Goal: Transaction & Acquisition: Download file/media

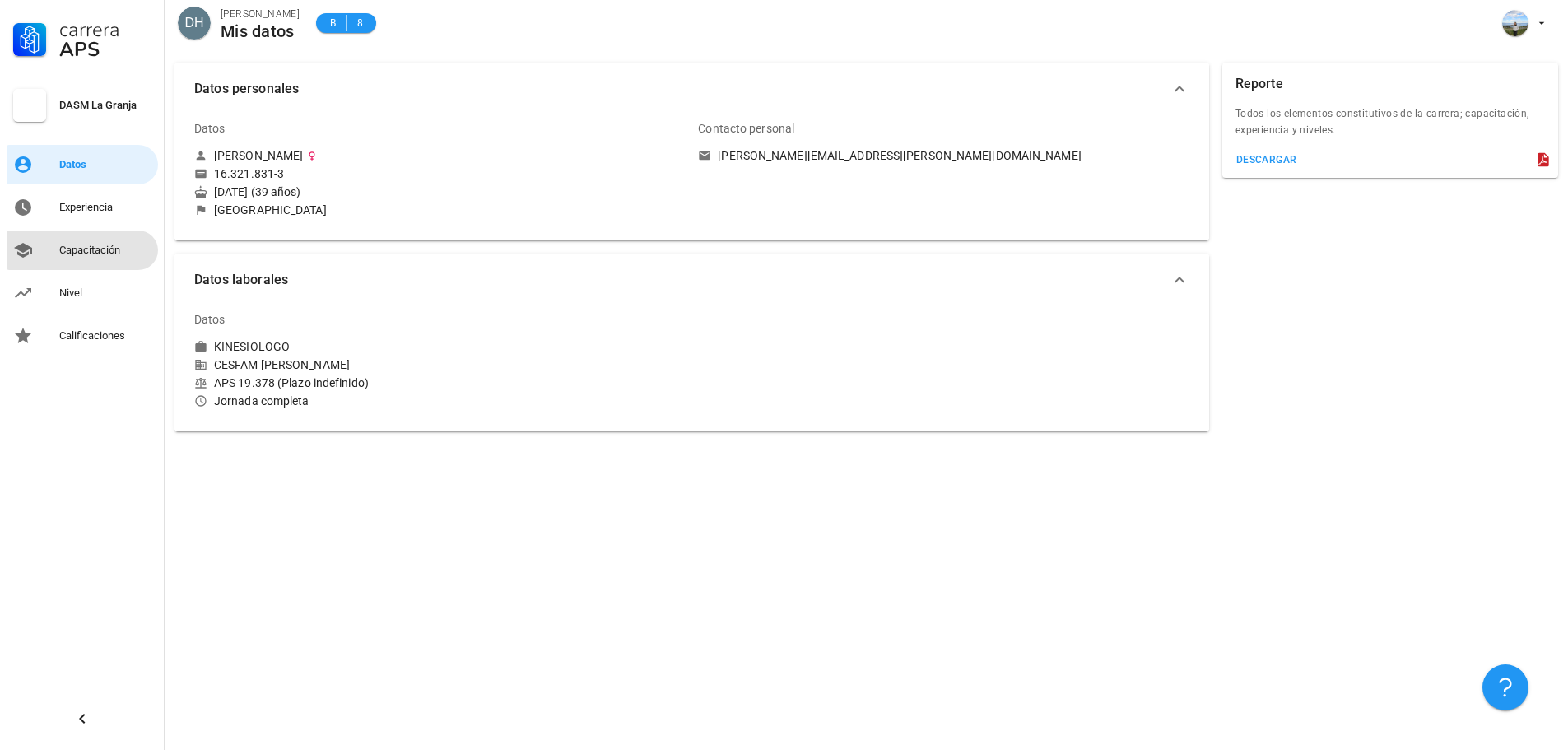
click at [97, 251] on div "Capacitación" at bounding box center [105, 250] width 92 height 13
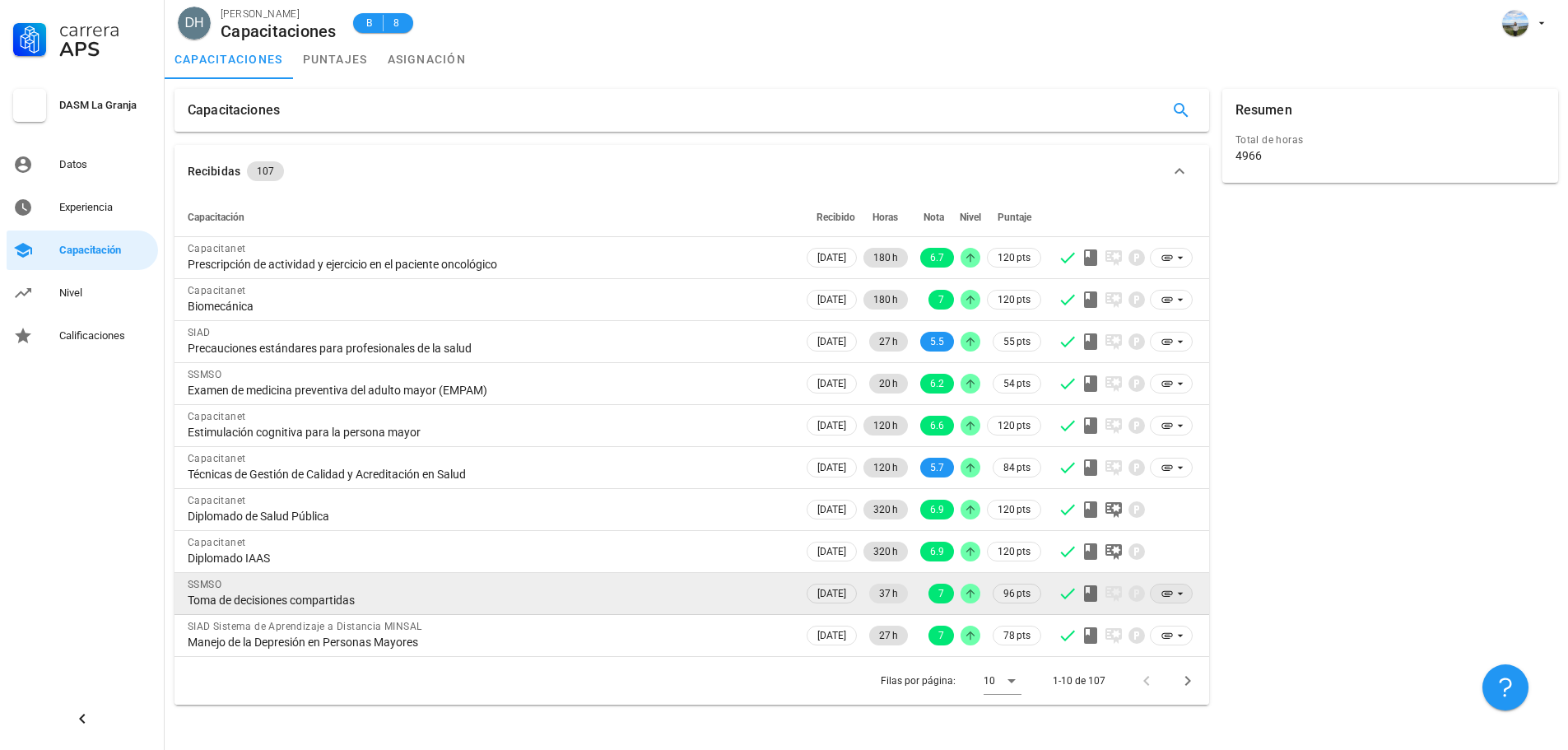
click at [1174, 596] on icon at bounding box center [1180, 593] width 13 height 13
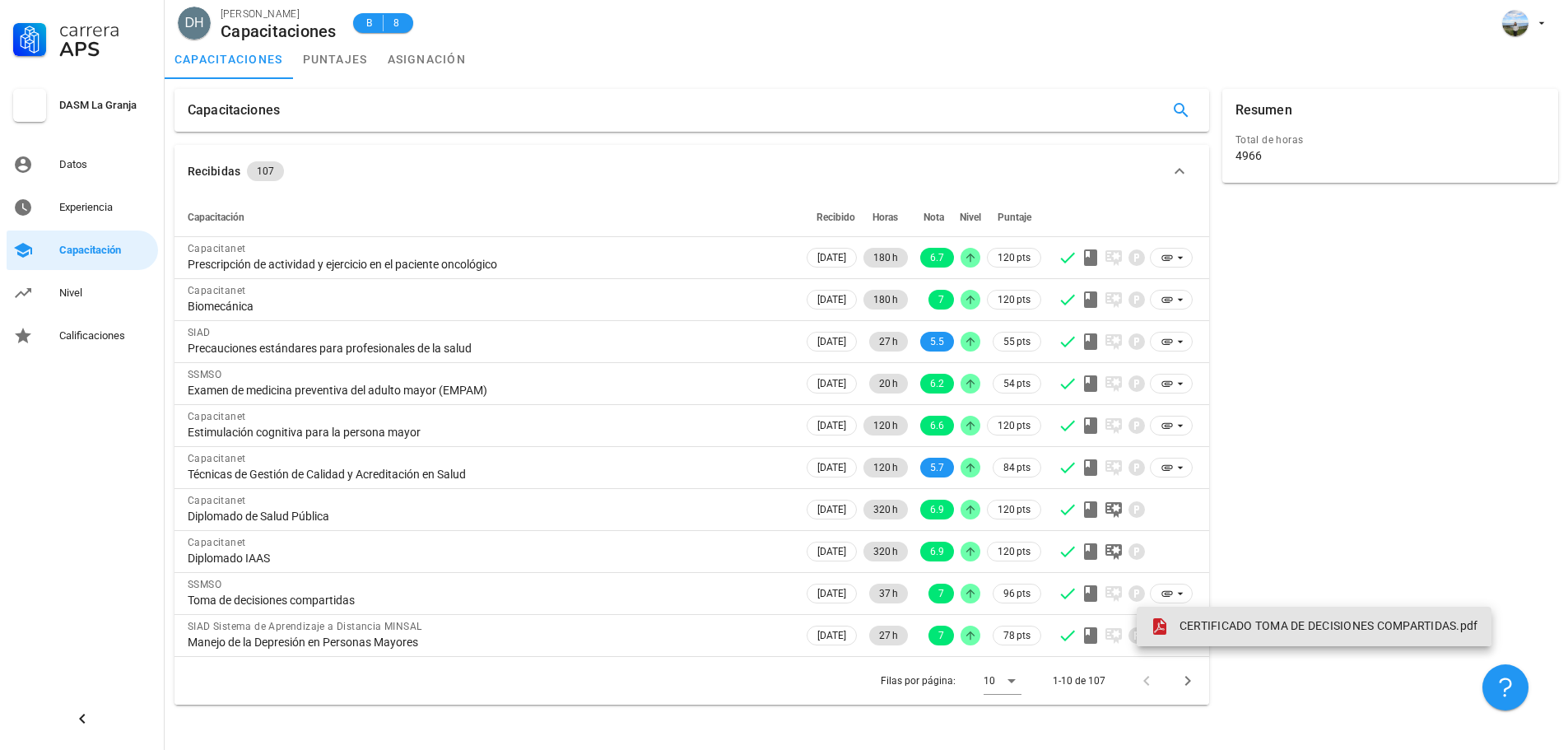
click at [1259, 627] on span "CERTIFICADO TOMA DE DECISIONES COMPARTIDAS.pdf" at bounding box center [1328, 626] width 299 height 13
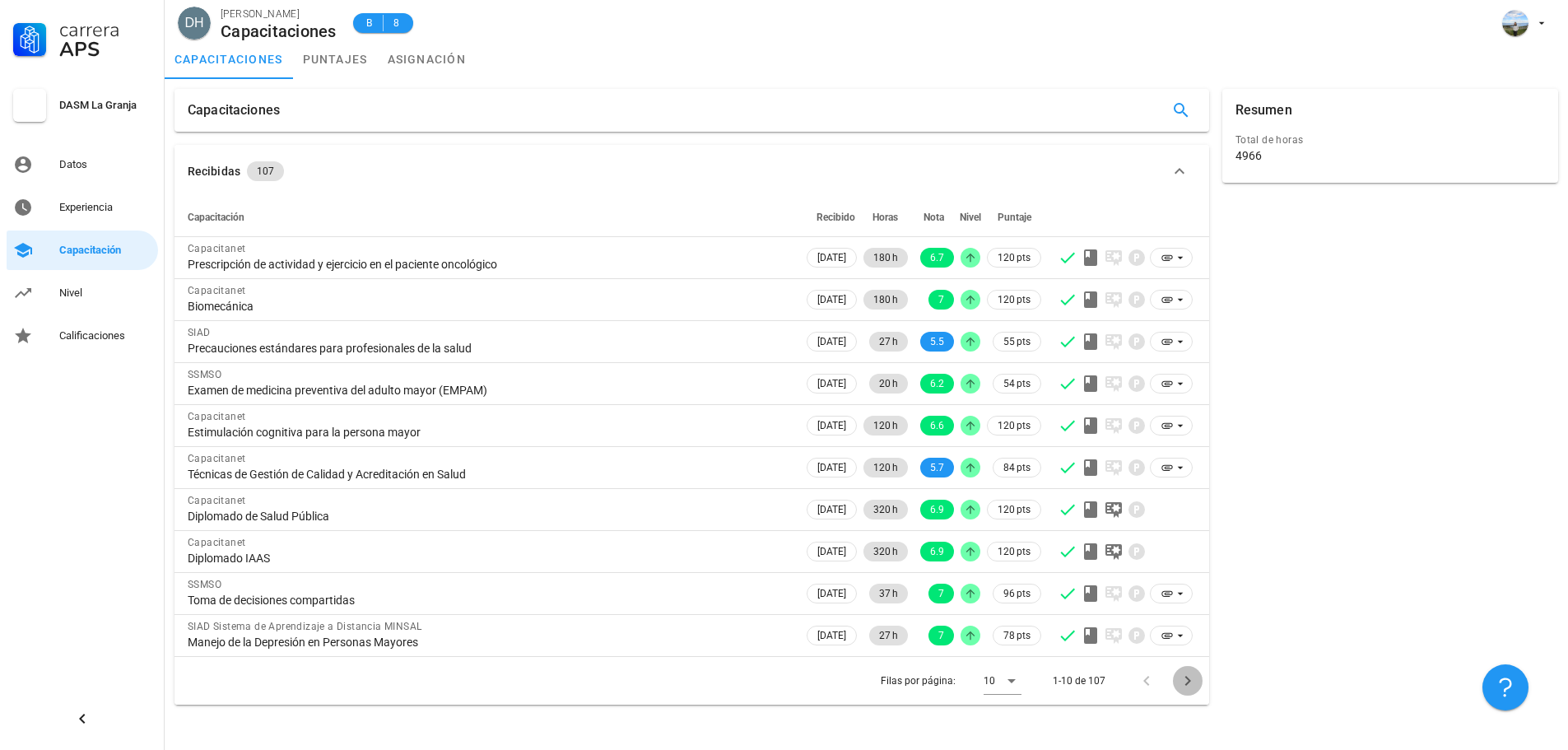
click at [1191, 685] on icon "Página siguiente" at bounding box center [1187, 681] width 20 height 20
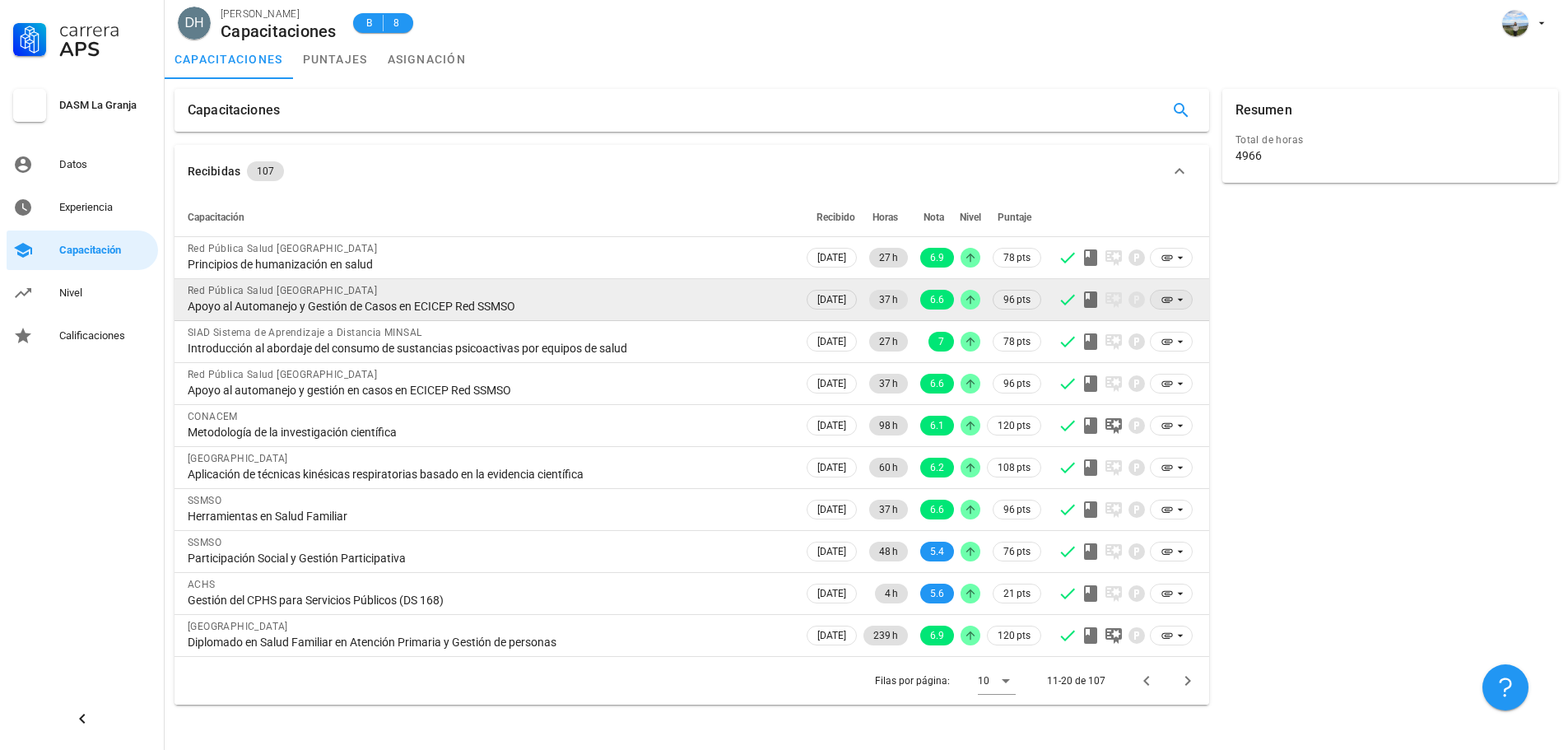
click at [1176, 305] on icon at bounding box center [1180, 300] width 13 height 13
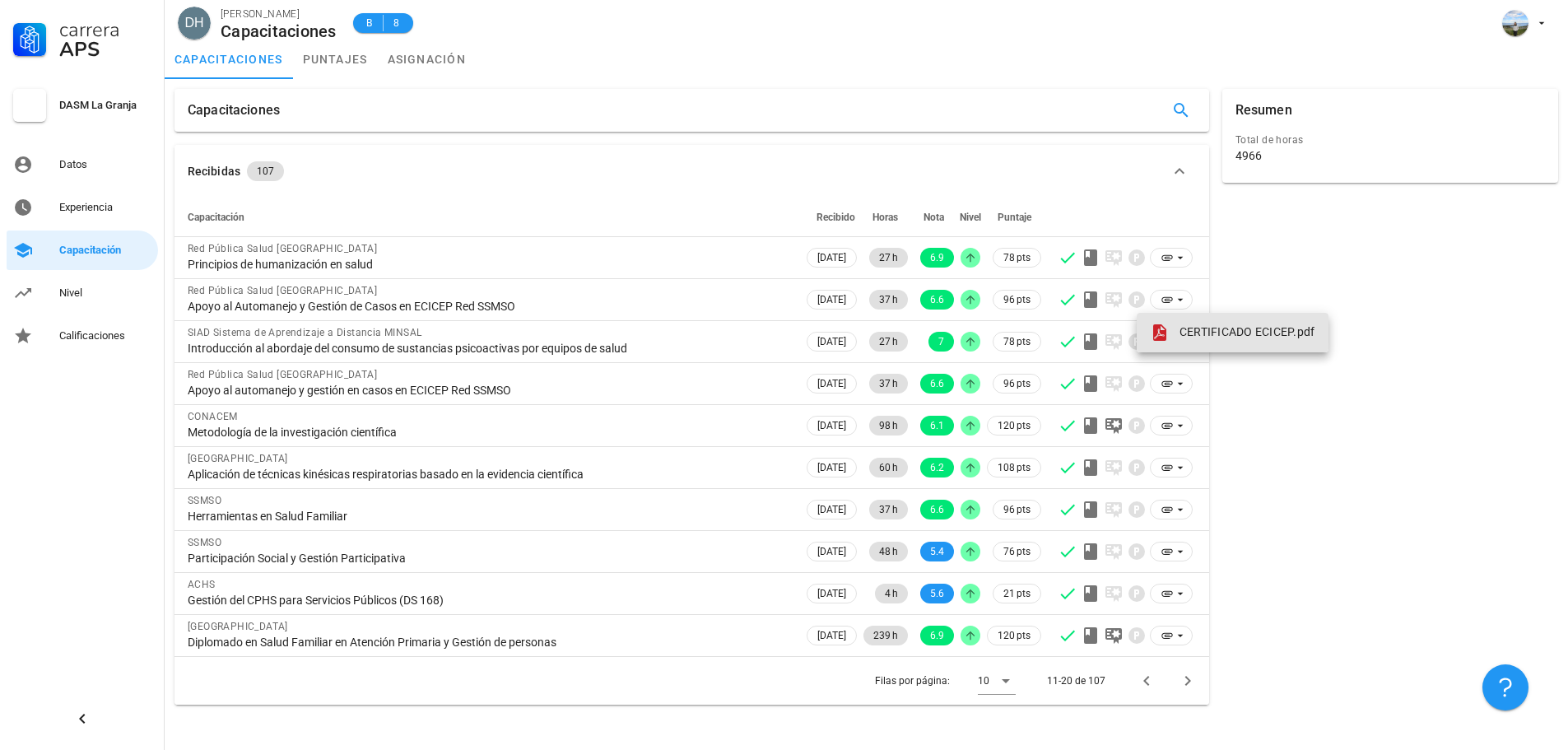
click at [1173, 322] on span at bounding box center [1163, 332] width 27 height 20
click at [1180, 682] on icon "Página siguiente" at bounding box center [1187, 681] width 20 height 20
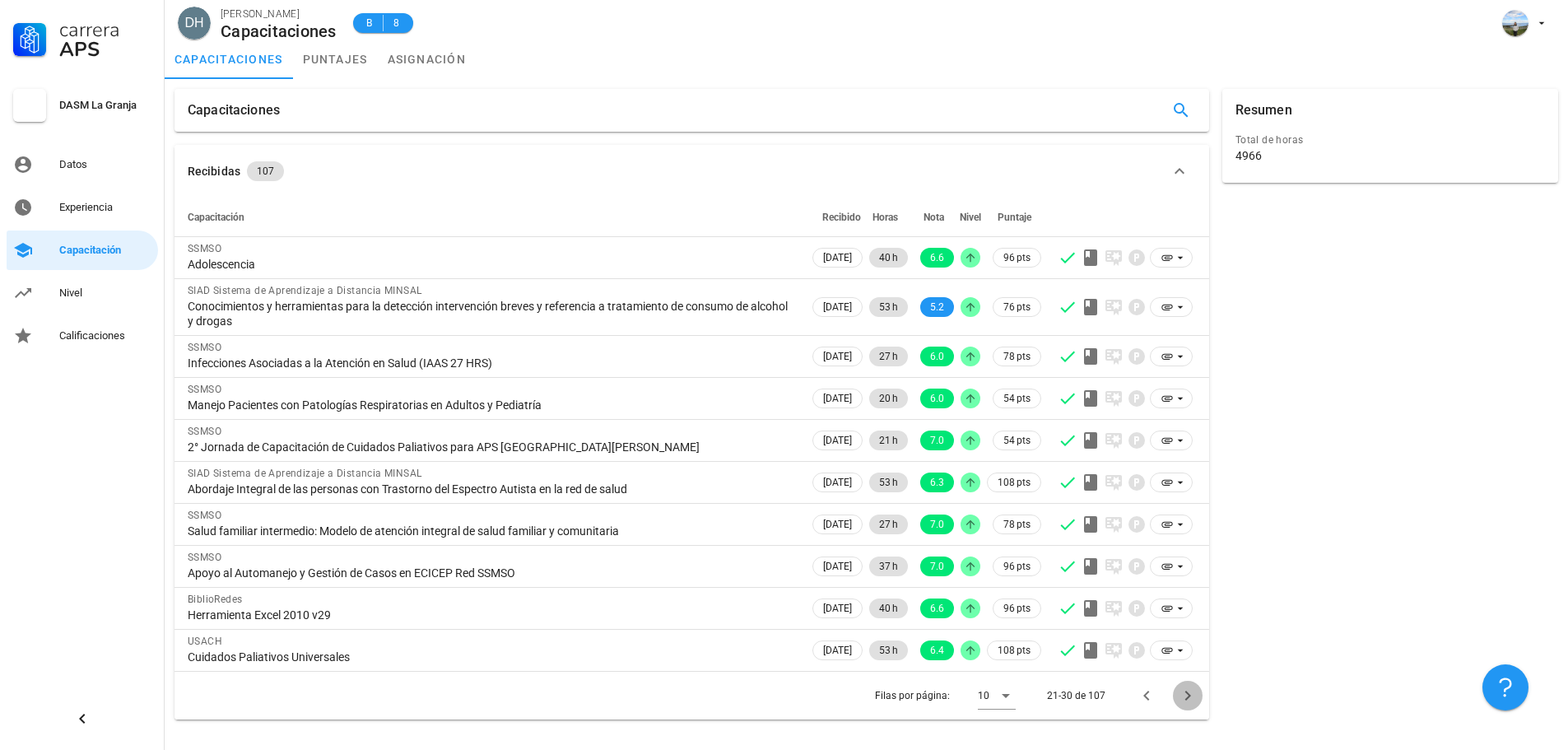
click at [1182, 700] on icon "Página siguiente" at bounding box center [1187, 696] width 20 height 20
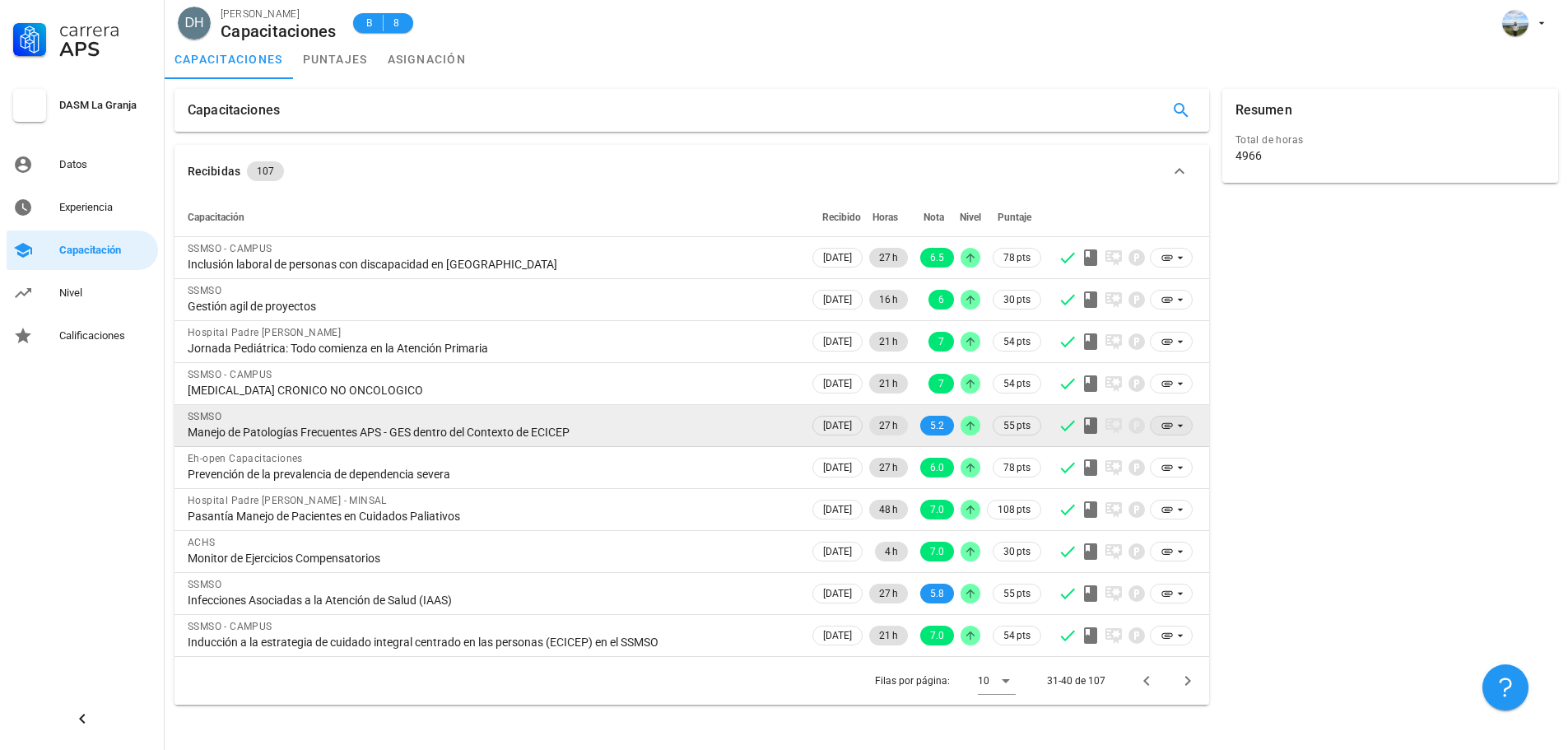
click at [1173, 429] on icon at bounding box center [1180, 426] width 13 height 13
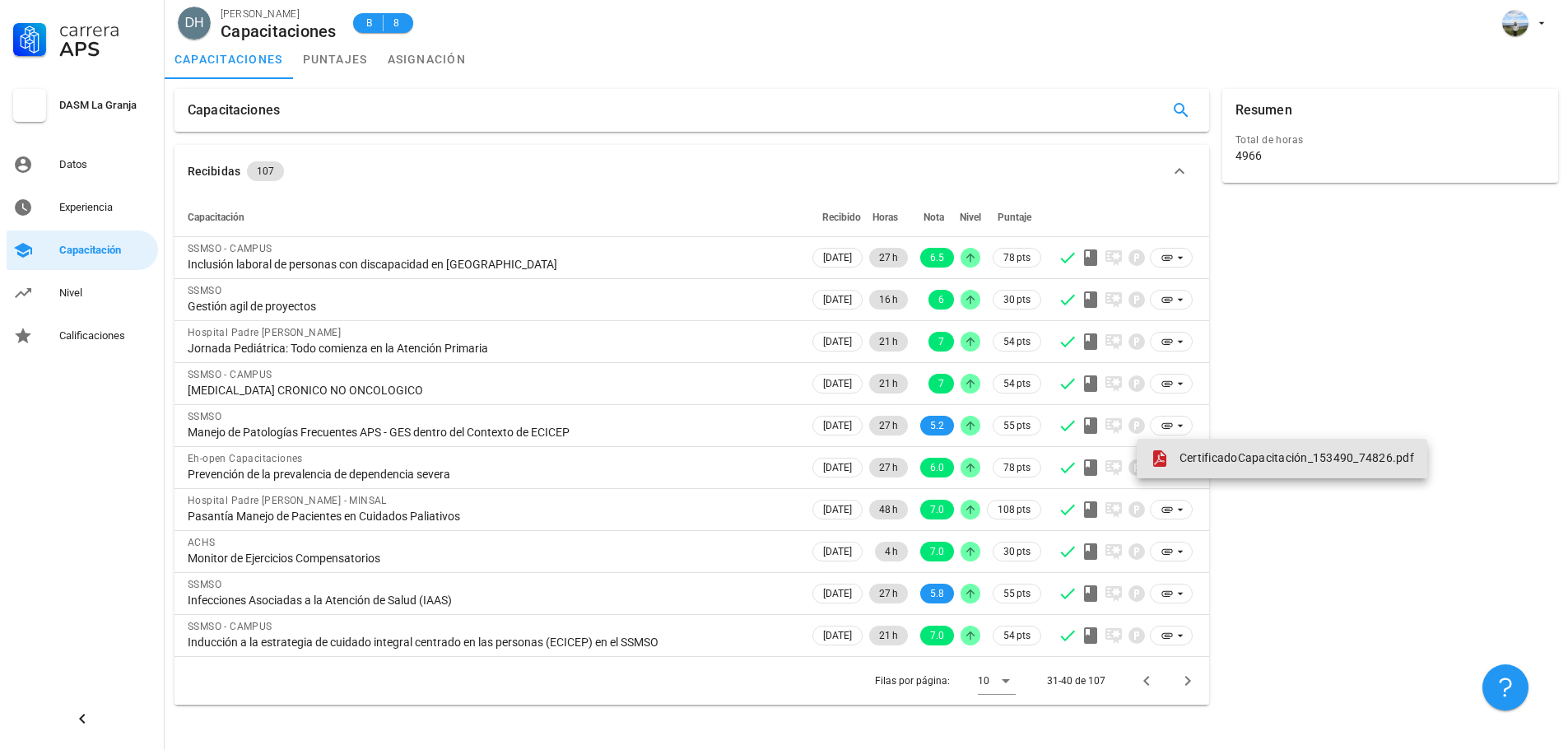
click at [1177, 452] on div "CertificadoCapacitación_153490_74826.pdf" at bounding box center [1281, 458] width 264 height 20
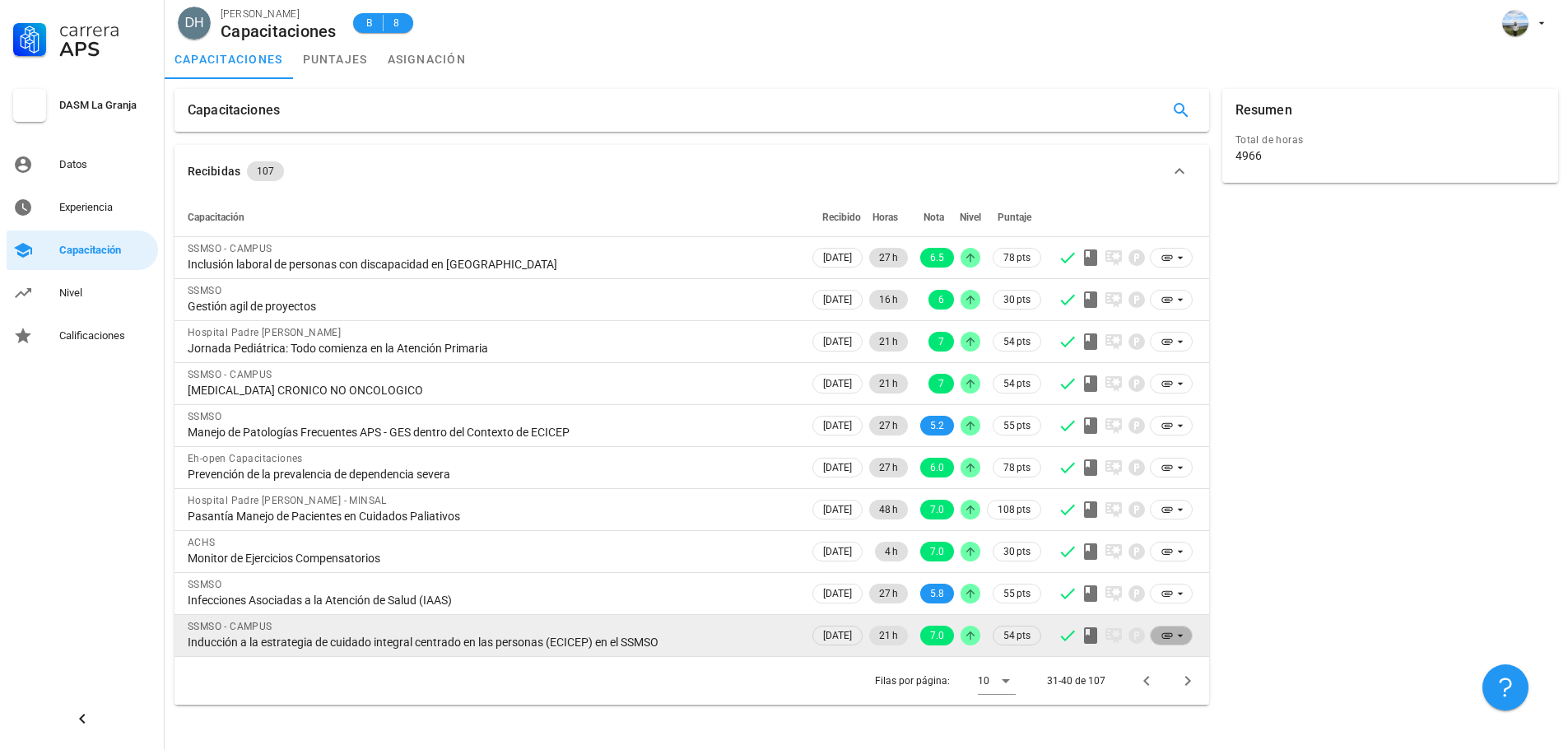
click at [1169, 636] on icon at bounding box center [1166, 636] width 11 height 6
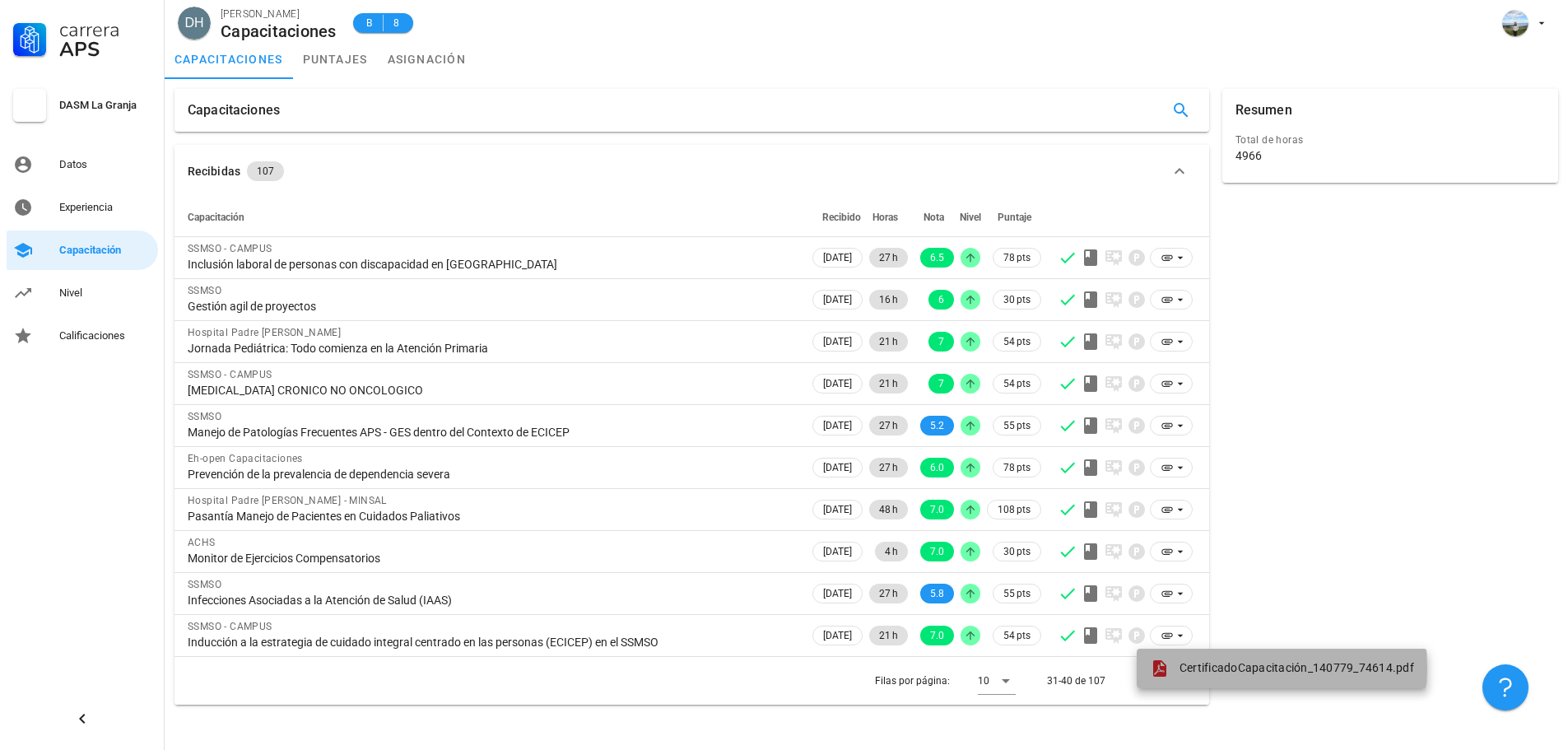
click at [1182, 664] on span "CertificadoCapacitación_140779_74614.pdf" at bounding box center [1296, 668] width 234 height 13
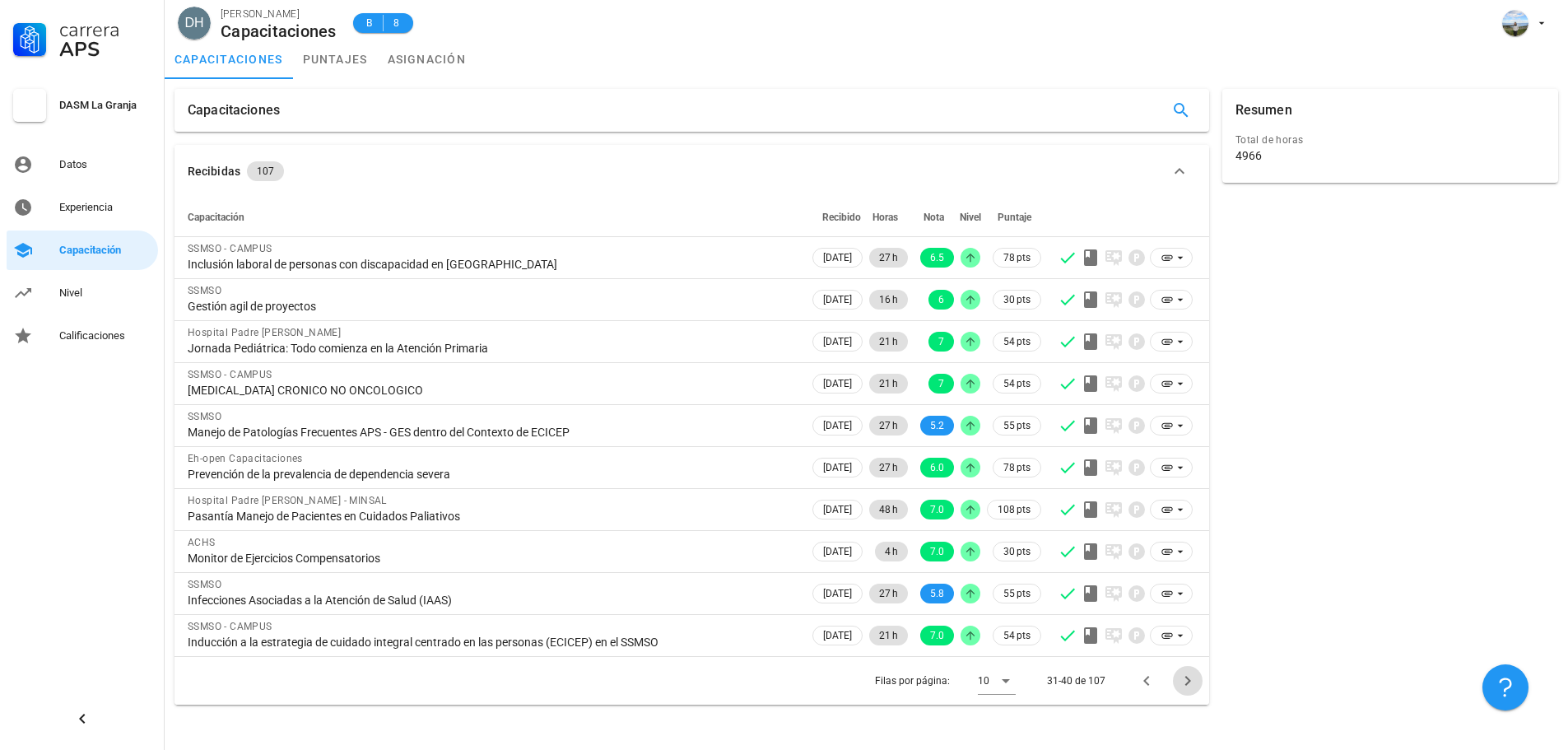
click at [1190, 680] on icon "Página siguiente" at bounding box center [1187, 681] width 20 height 20
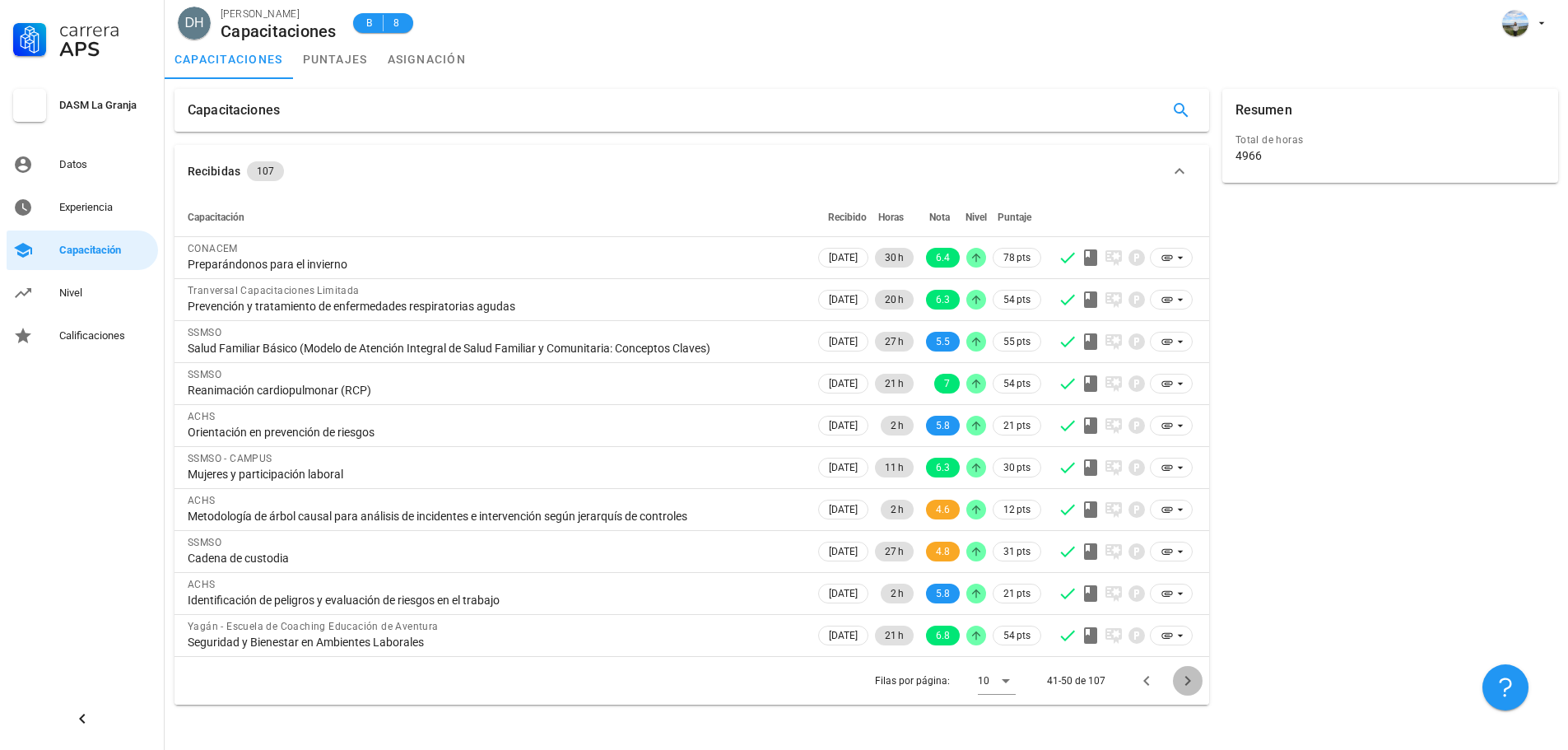
click at [1190, 680] on icon "Página siguiente" at bounding box center [1187, 681] width 20 height 20
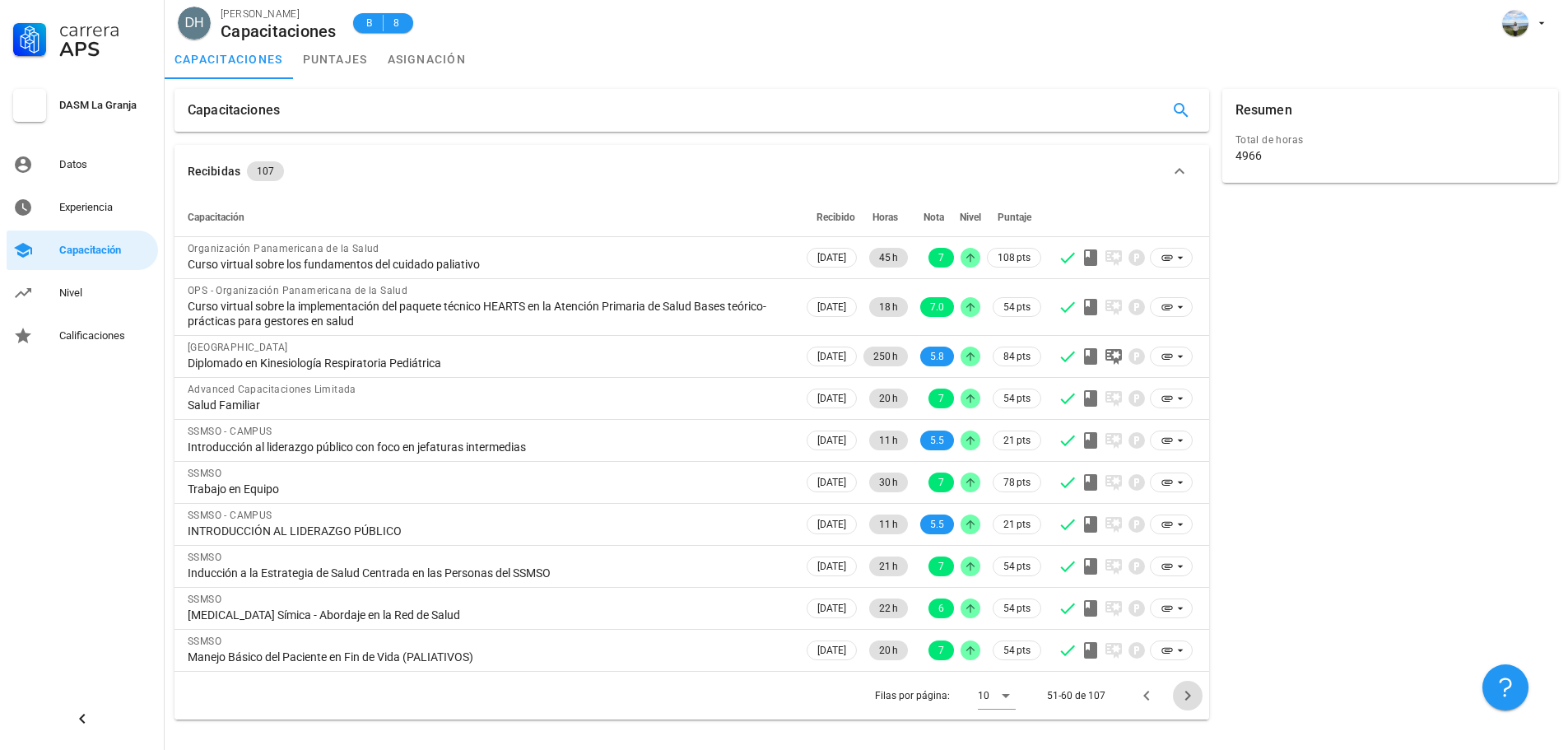
click at [1189, 701] on icon "Página siguiente" at bounding box center [1187, 696] width 20 height 20
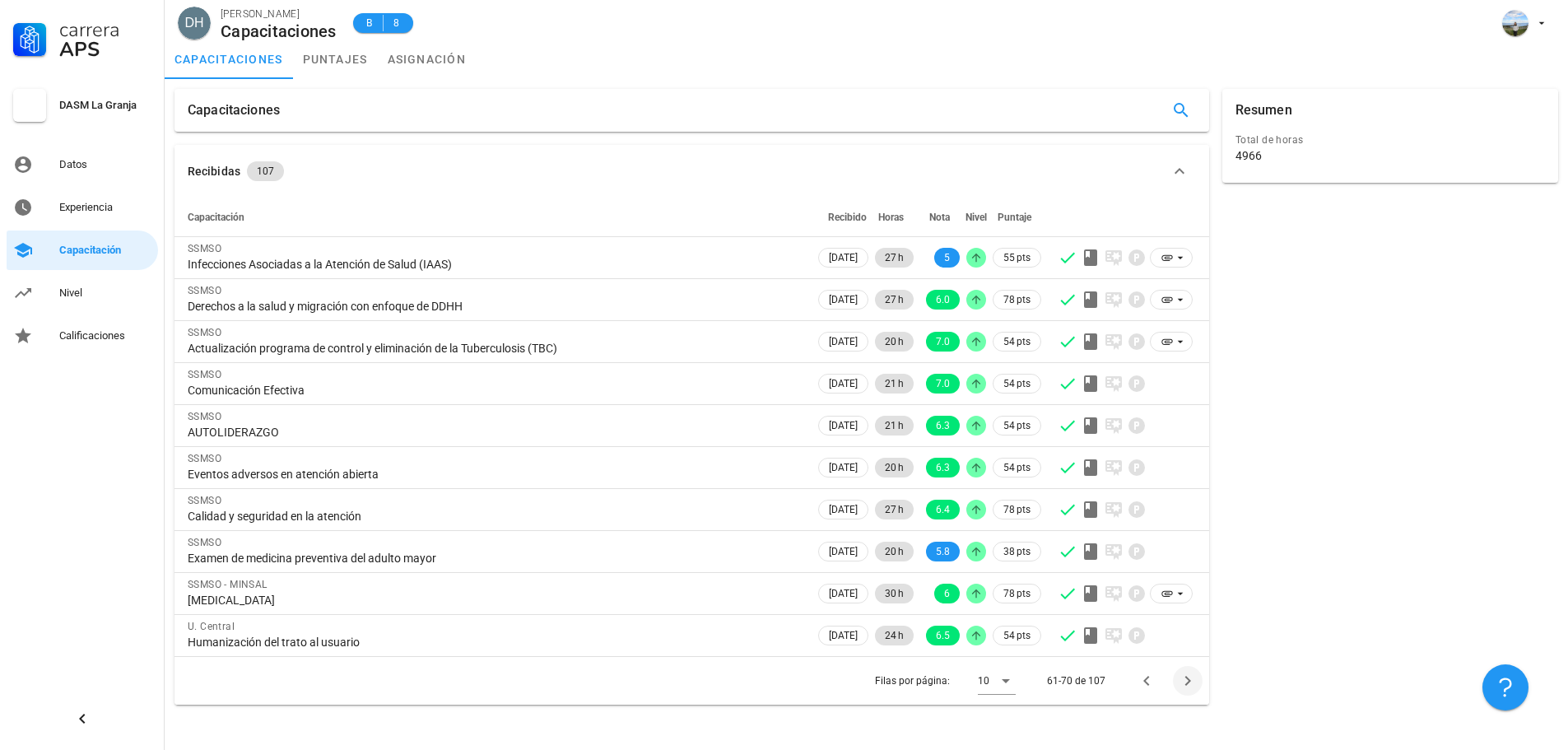
click at [1189, 701] on div "Filas por página: 10 61-70 de 107" at bounding box center [692, 680] width 1035 height 48
click at [1179, 687] on icon "Página siguiente" at bounding box center [1187, 681] width 20 height 20
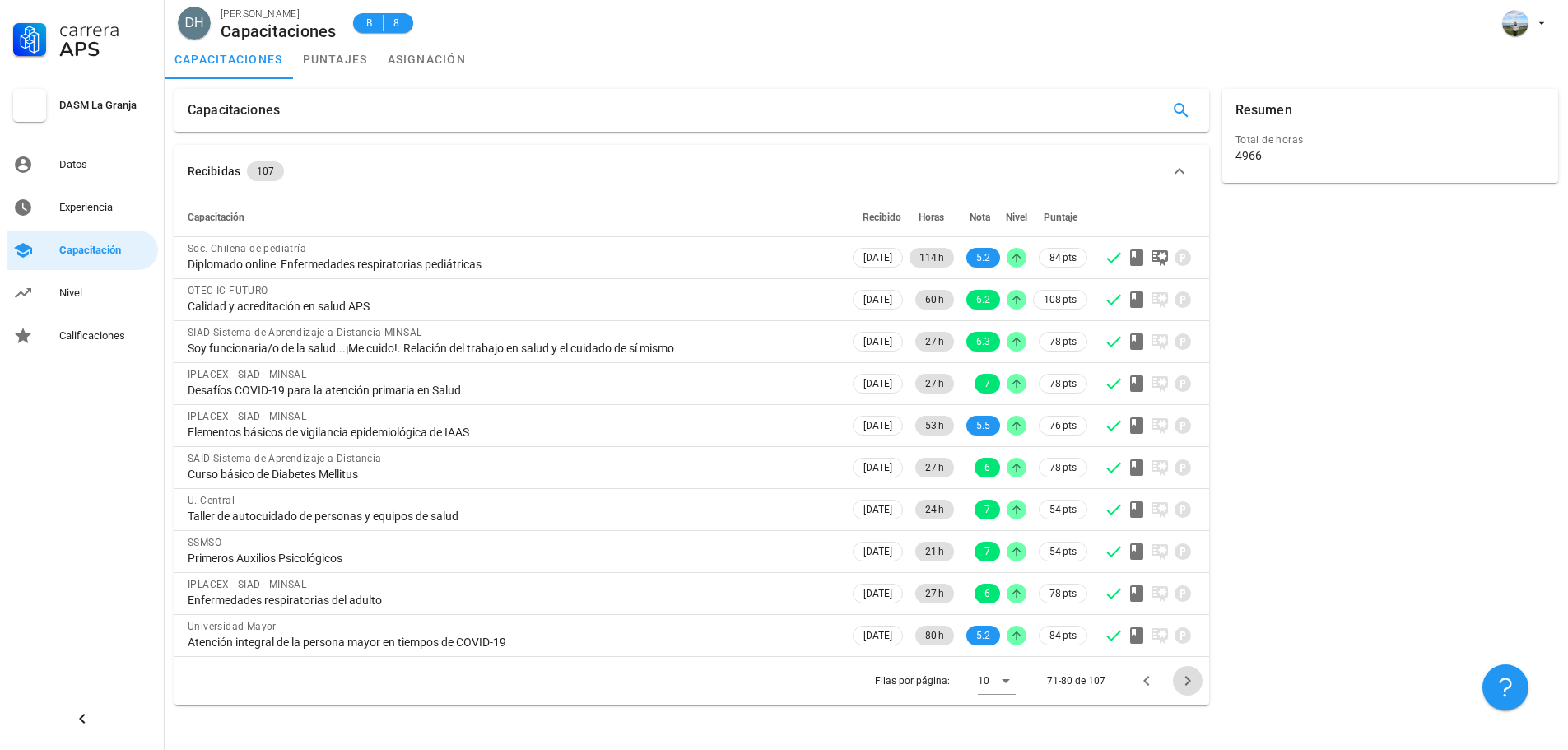
click at [1186, 684] on icon "Página siguiente" at bounding box center [1186, 681] width 6 height 10
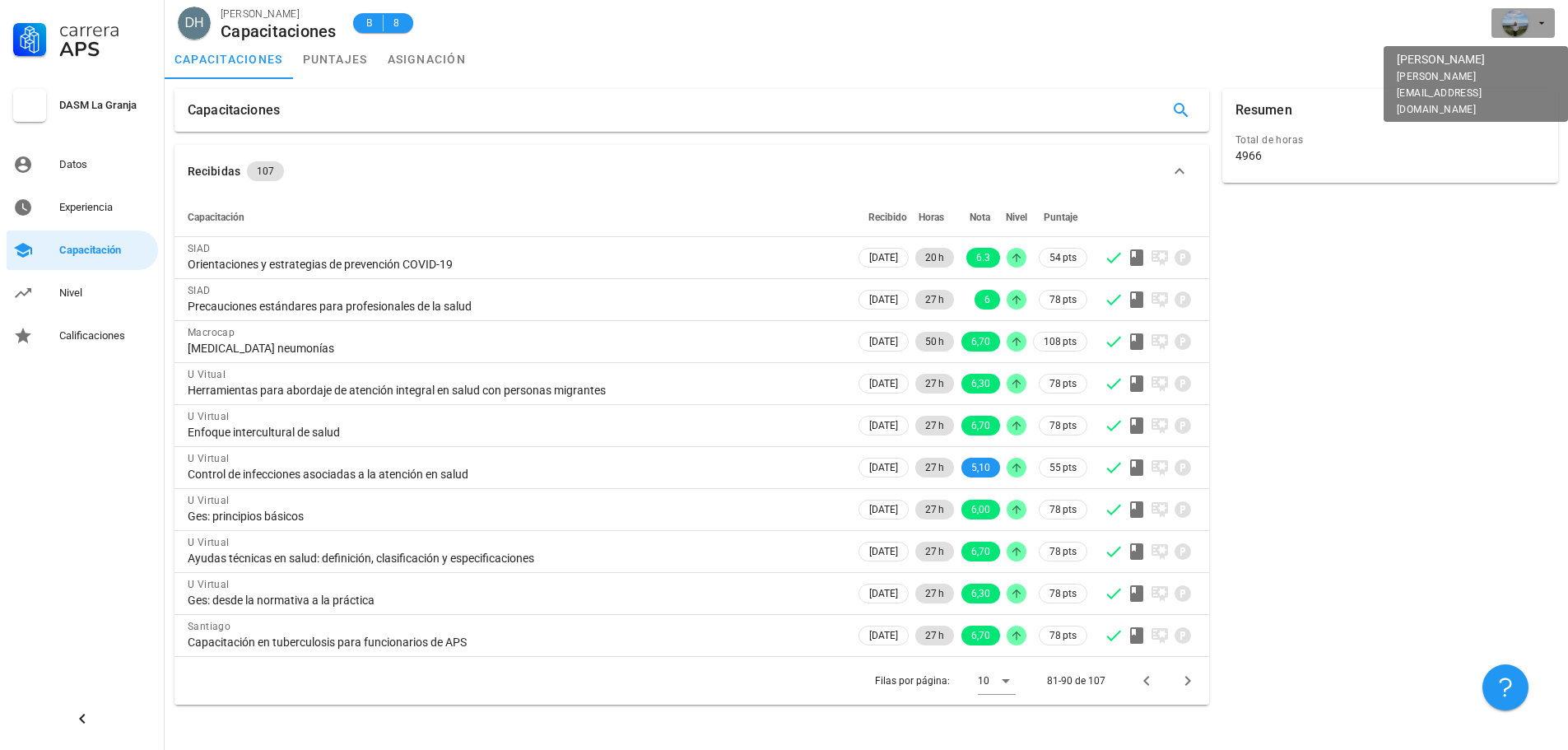
click at [1518, 28] on div "avatar" at bounding box center [1516, 23] width 27 height 27
